Goal: Find specific page/section: Find specific page/section

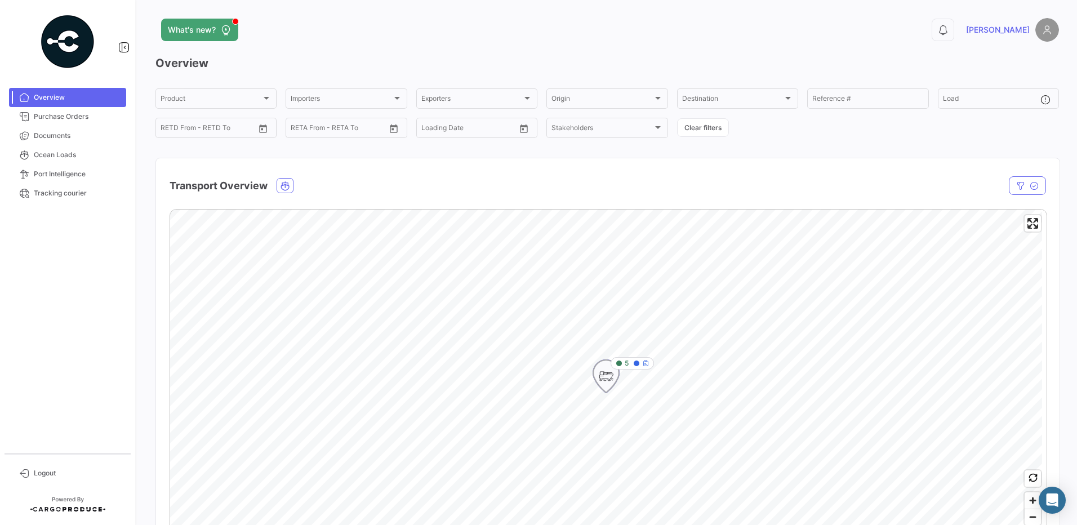
click at [610, 373] on icon "Map marker" at bounding box center [606, 376] width 16 height 24
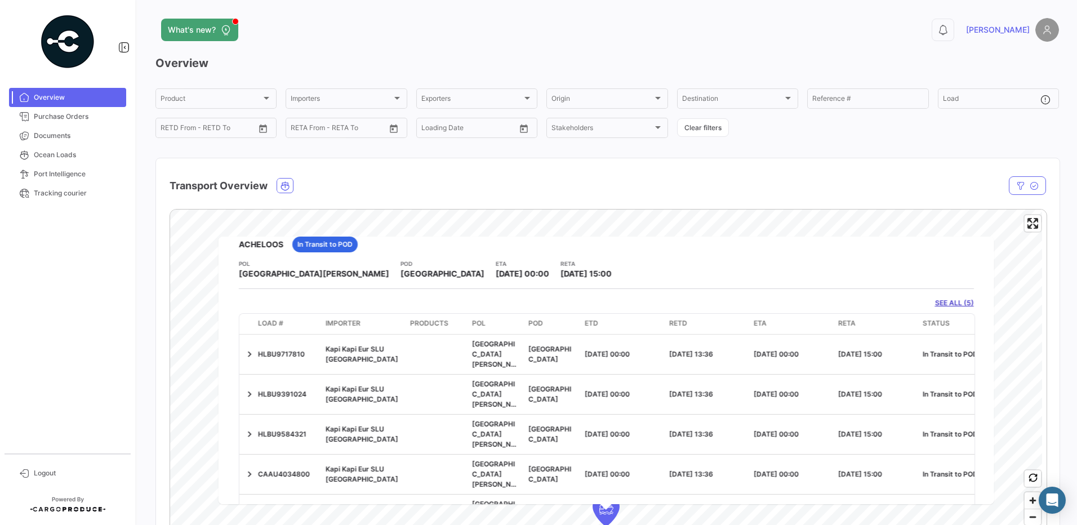
scroll to position [45, 0]
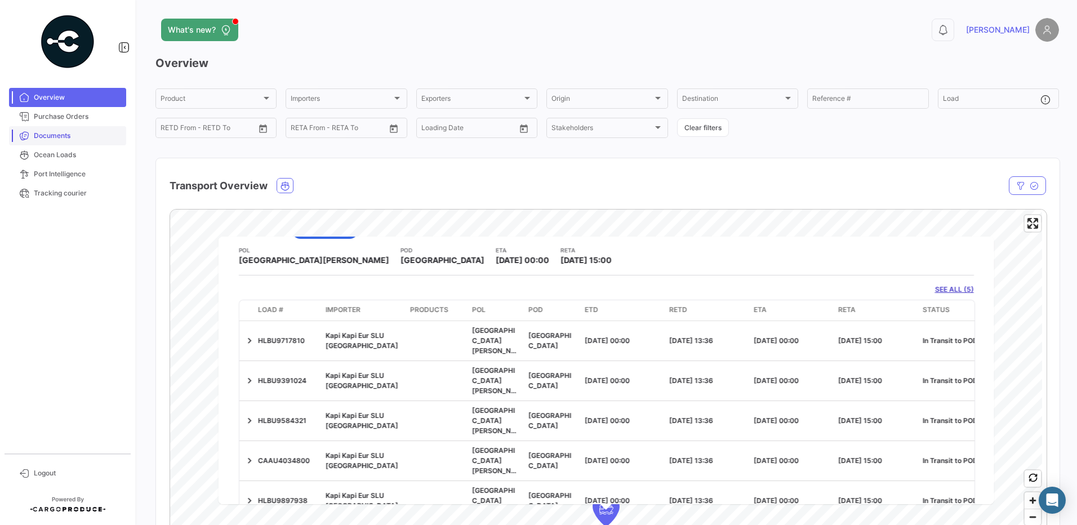
click at [50, 133] on span "Documents" at bounding box center [78, 136] width 88 height 10
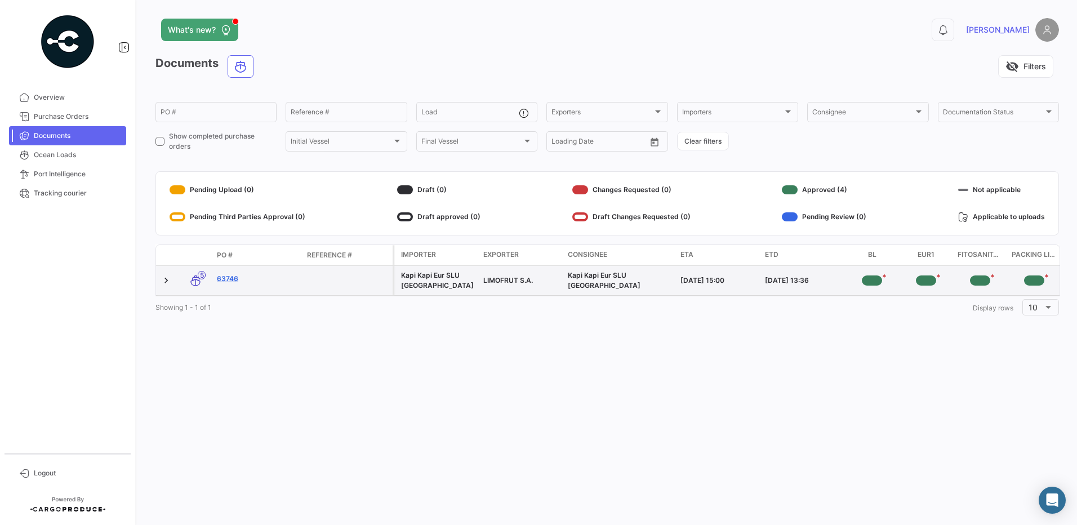
click at [226, 279] on link "63746" at bounding box center [257, 279] width 81 height 10
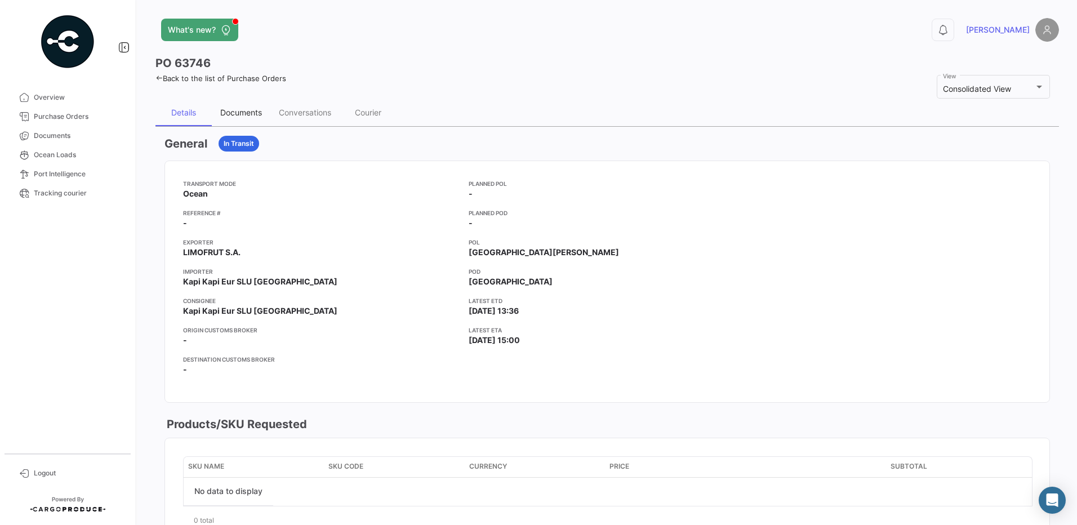
click at [245, 115] on div "Documents" at bounding box center [241, 113] width 42 height 10
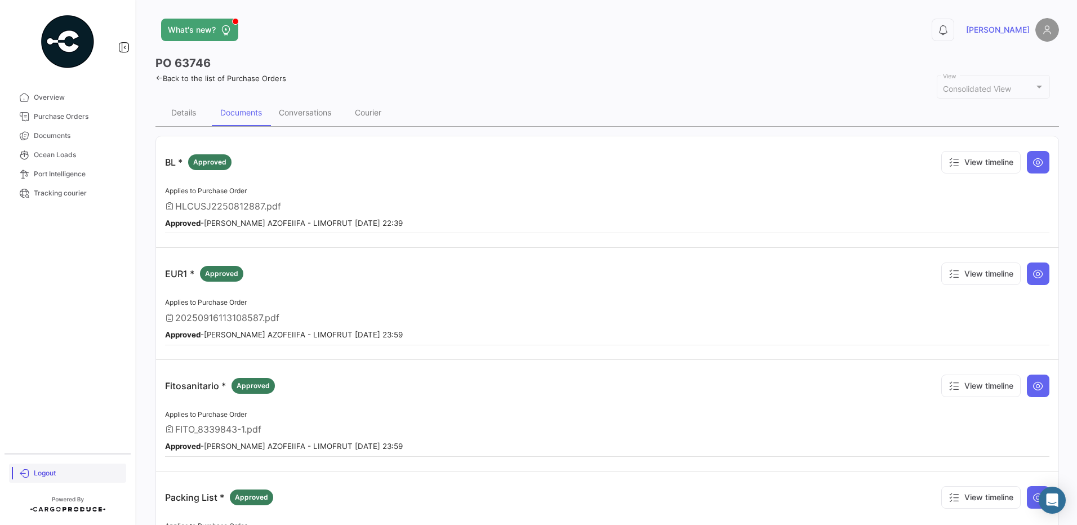
click at [46, 471] on span "Logout" at bounding box center [78, 473] width 88 height 10
